Goal: Navigation & Orientation: Find specific page/section

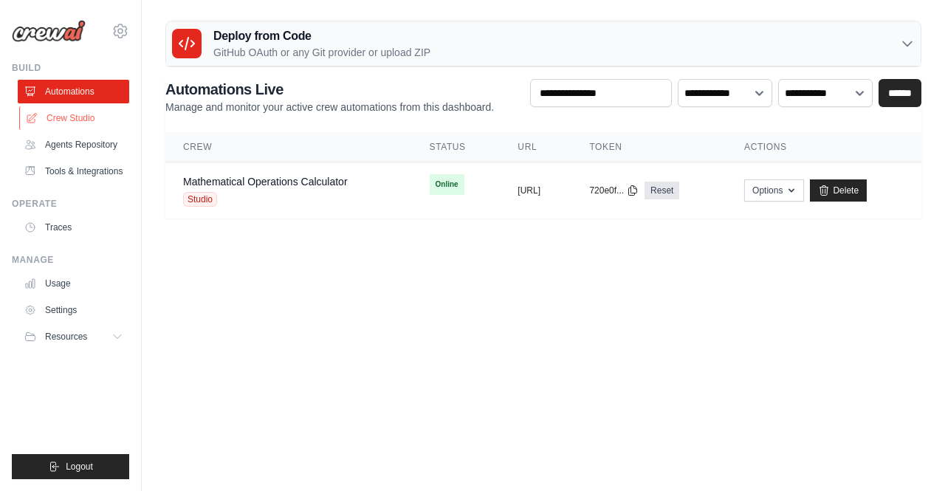
click at [75, 119] on link "Crew Studio" at bounding box center [74, 118] width 111 height 24
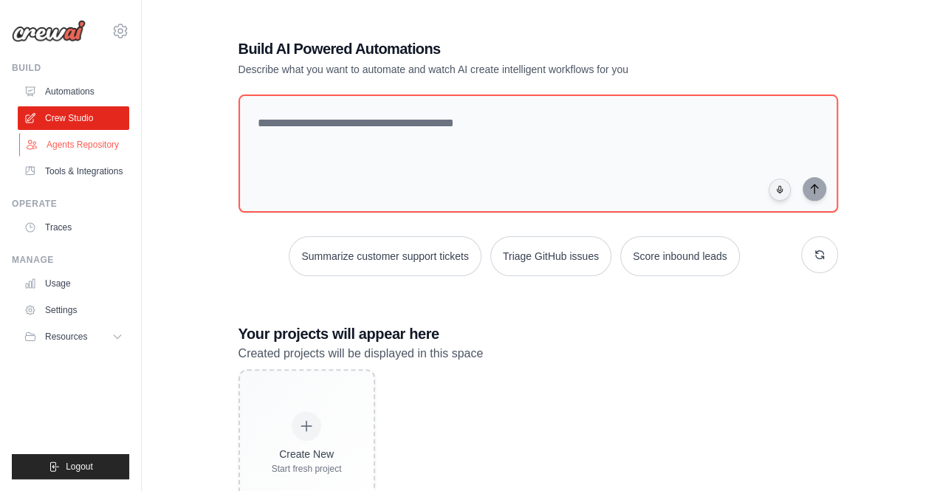
click at [68, 137] on link "Agents Repository" at bounding box center [74, 145] width 111 height 24
click at [74, 86] on link "Automations" at bounding box center [74, 92] width 111 height 24
